Goal: Submit feedback/report problem

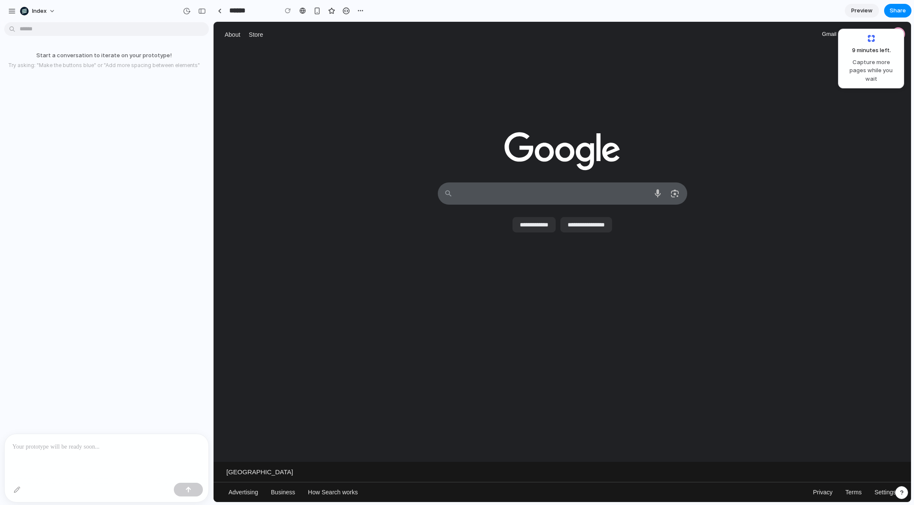
click at [375, 79] on div at bounding box center [563, 109] width 698 height 124
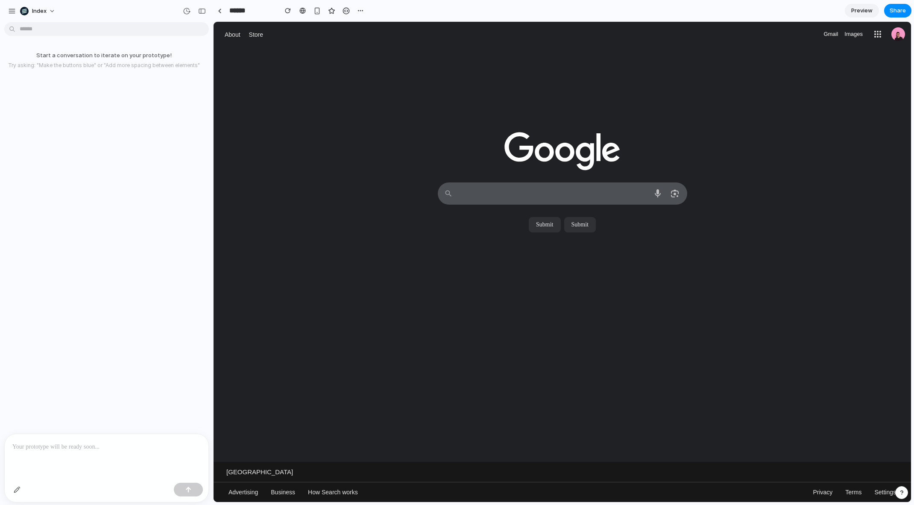
click at [410, 226] on div "Choose what you’re giving feedback on Report inappropriate predictions" at bounding box center [562, 211] width 681 height 62
